Goal: Find specific page/section: Find specific page/section

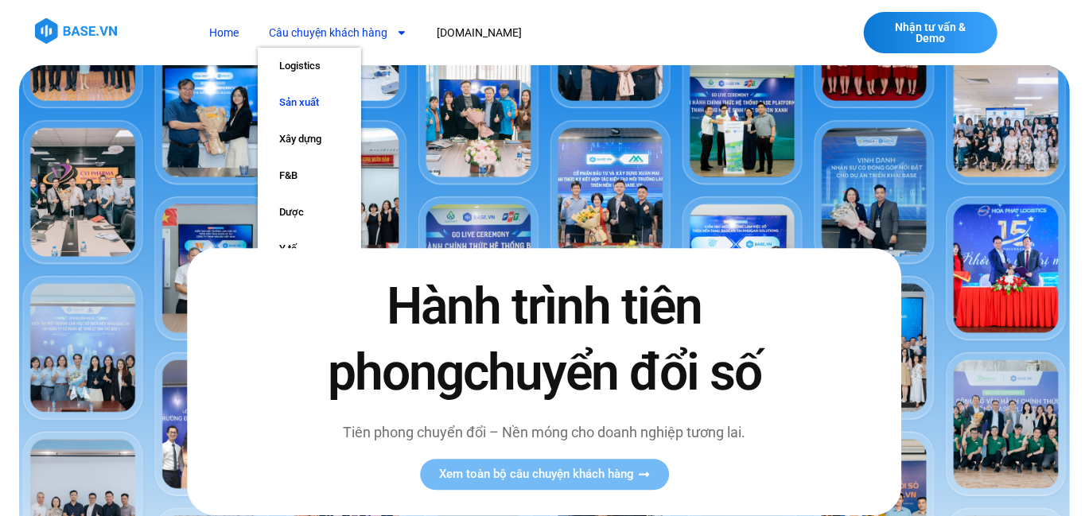
click at [303, 105] on link "Sản xuất" at bounding box center [309, 102] width 103 height 37
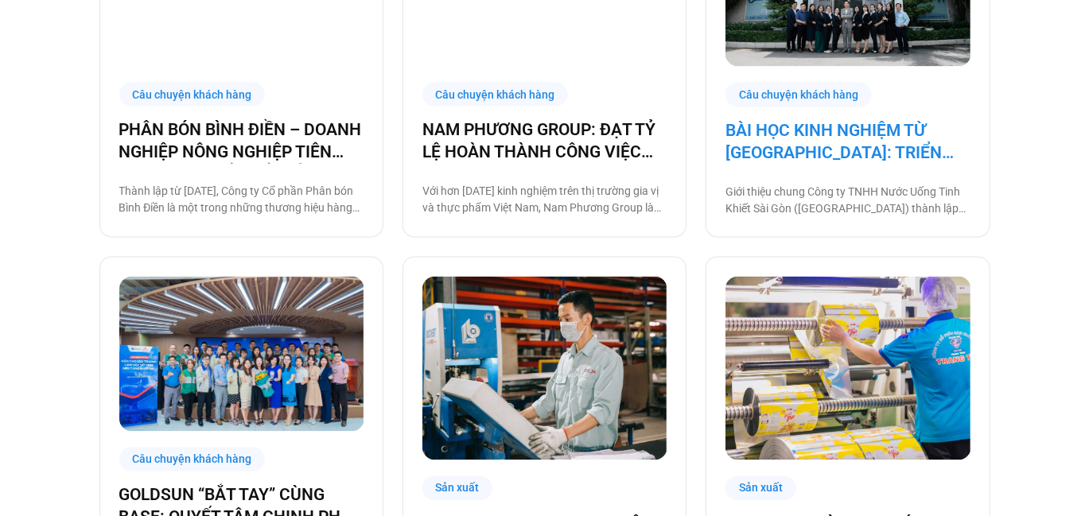
scroll to position [1590, 0]
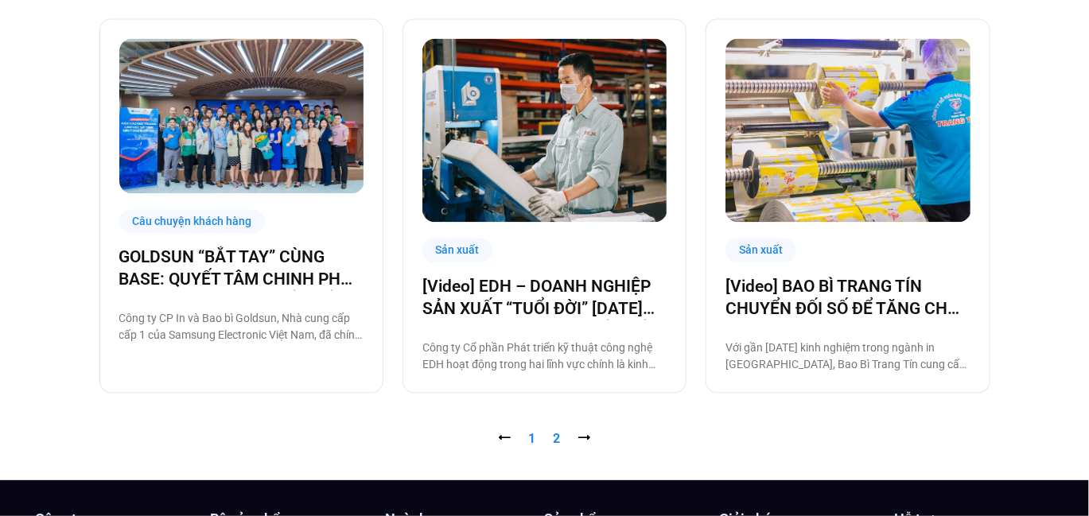
click at [557, 439] on link "Trang 2" at bounding box center [556, 438] width 7 height 15
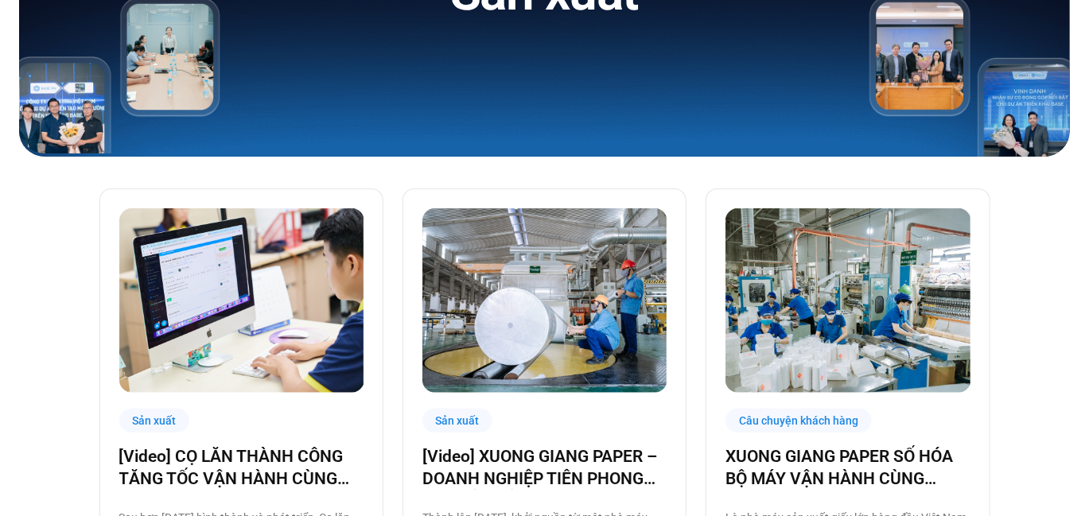
scroll to position [80, 0]
